Goal: Task Accomplishment & Management: Manage account settings

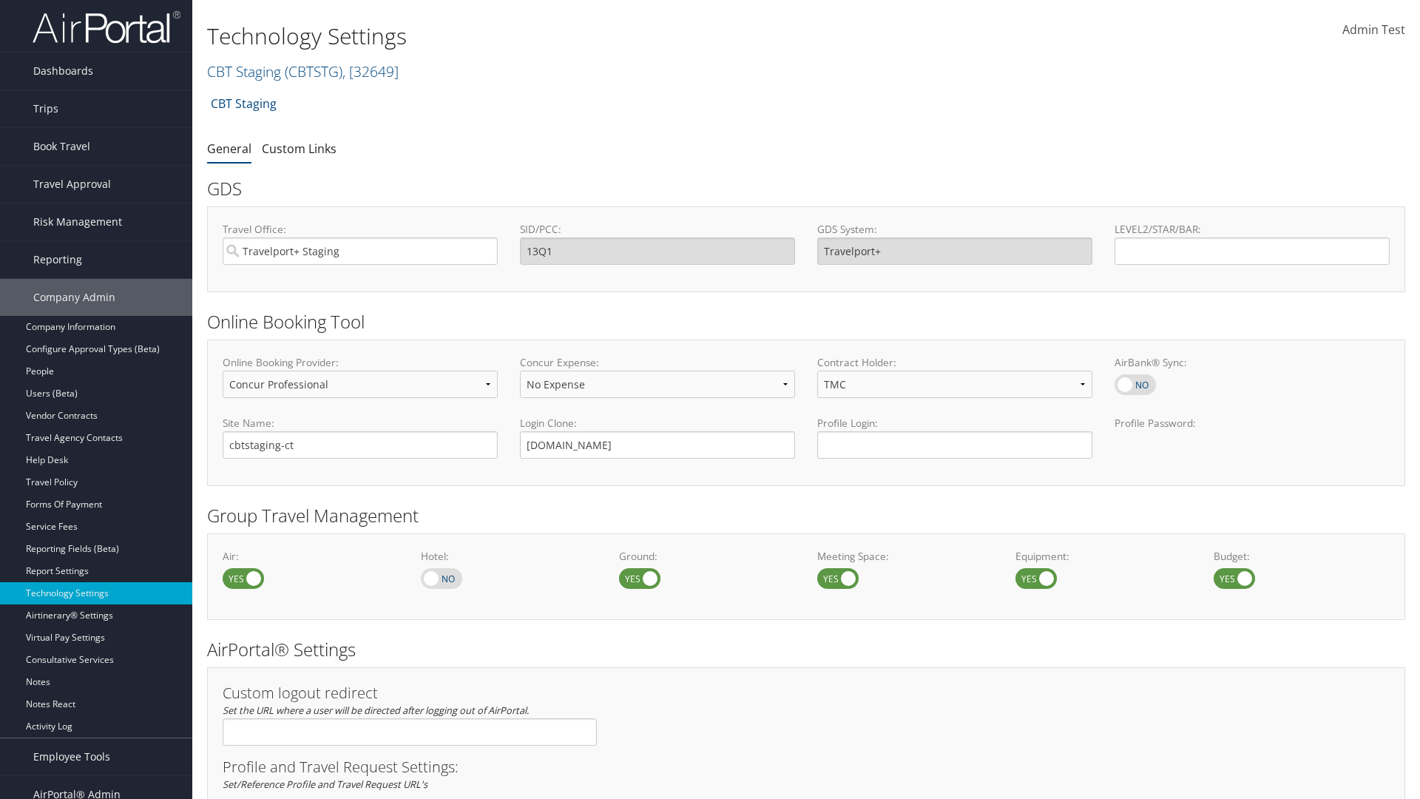
select select "4"
click at [244, 71] on link "CBT Staging ( CBTSTG ) , [ 32649 ]" at bounding box center [303, 71] width 192 height 20
click at [0, 0] on input "search" at bounding box center [0, 0] width 0 height 0
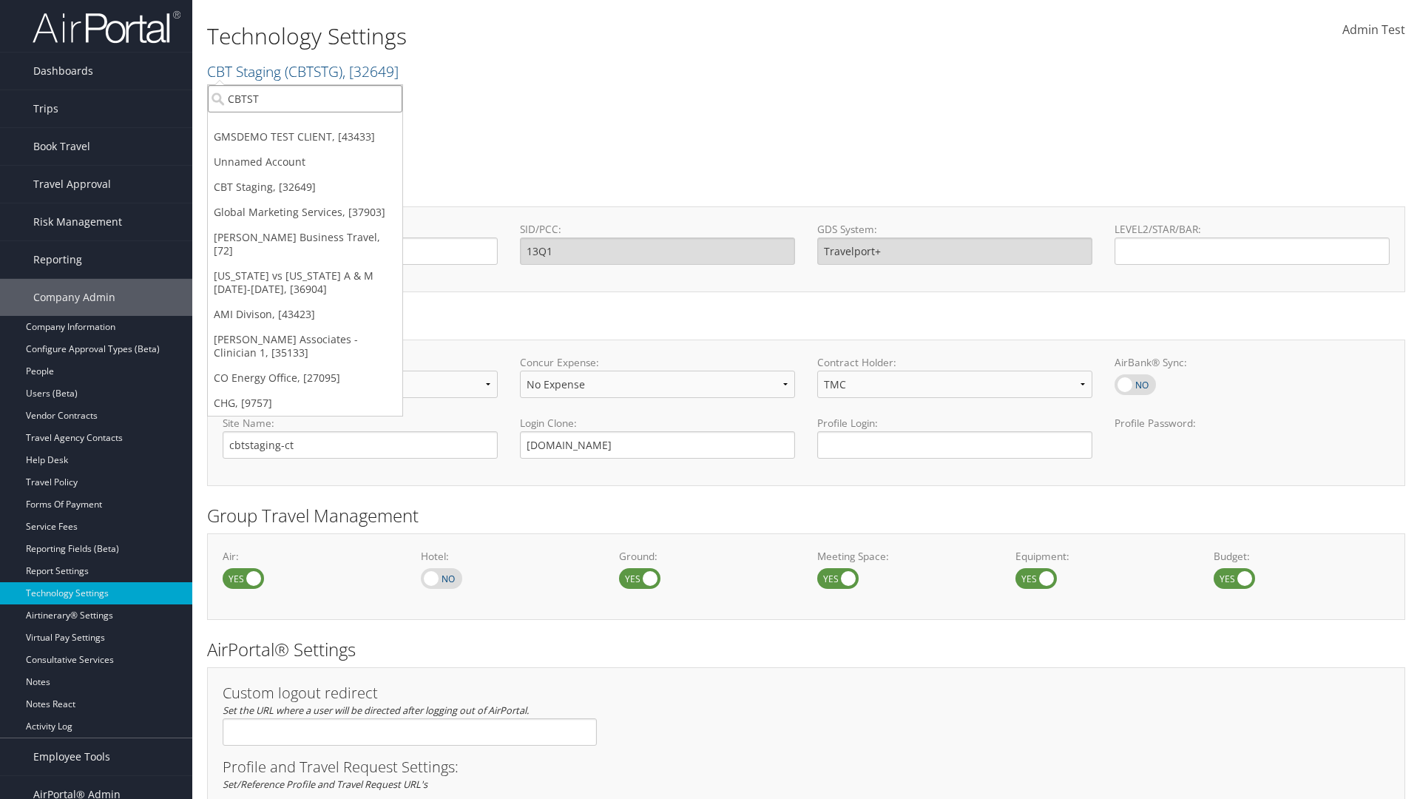
type input "CBTSTG"
click at [305, 126] on div "CBT Staging (CBTSTG), [32649]" at bounding box center [305, 125] width 211 height 13
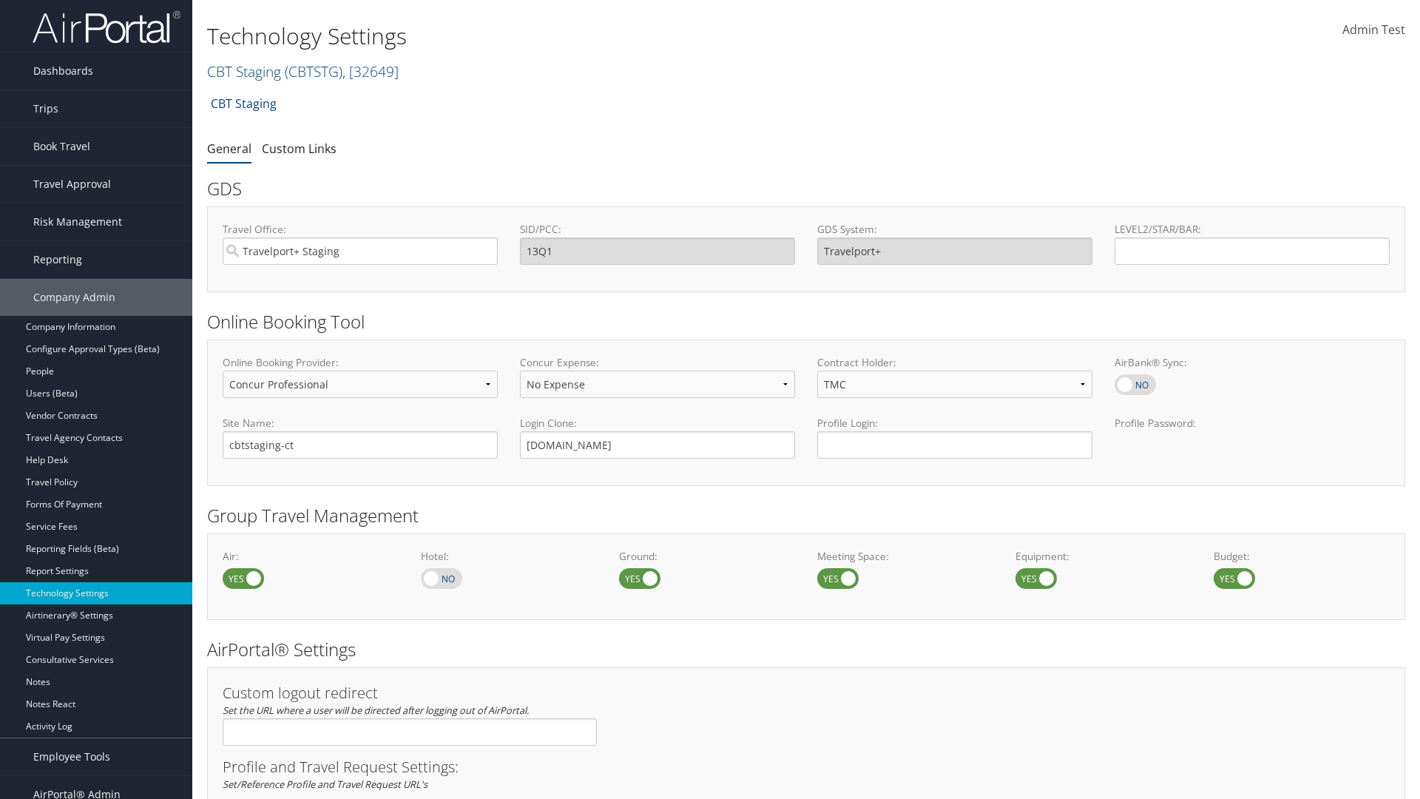
select select "4"
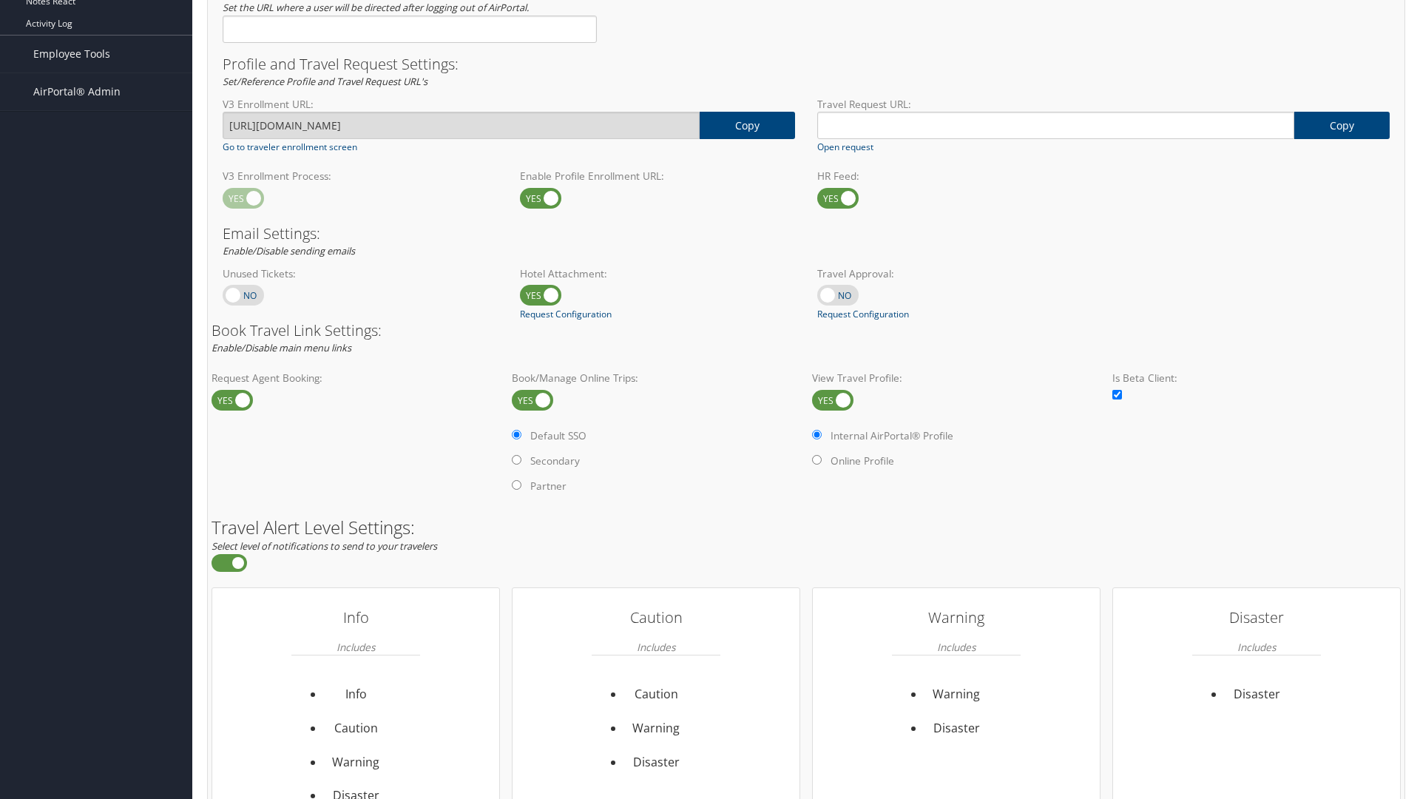
click at [833, 399] on label at bounding box center [832, 400] width 41 height 21
click at [829, 399] on input "checkbox" at bounding box center [825, 402] width 10 height 10
click at [833, 399] on label at bounding box center [832, 400] width 41 height 21
click at [829, 399] on input "checkbox" at bounding box center [825, 402] width 10 height 10
checkbox input "true"
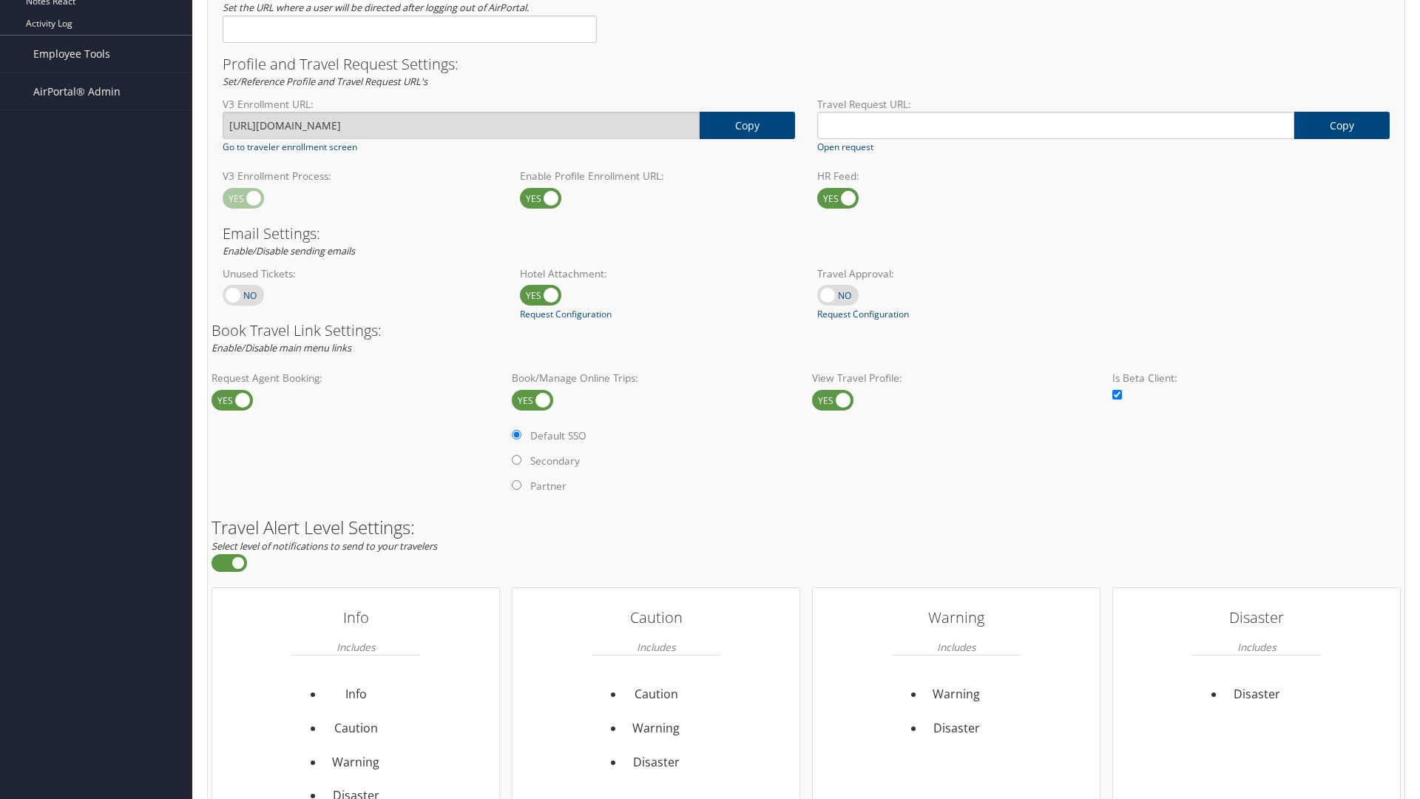
click at [0, 0] on label "Online Profile" at bounding box center [0, 0] width 0 height 0
click at [0, 0] on input "Online Profile" at bounding box center [0, 0] width 0 height 0
radio input "true"
